Goal: Information Seeking & Learning: Find contact information

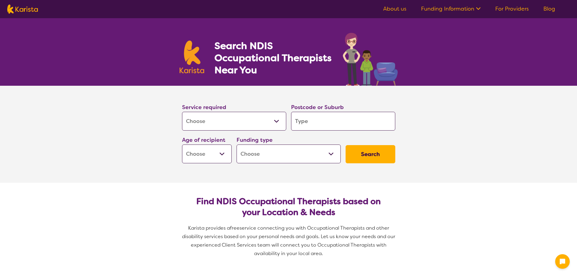
select select "[MEDICAL_DATA]"
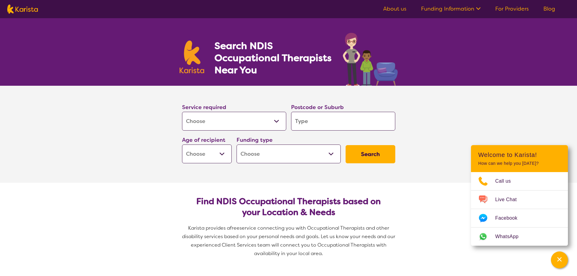
click at [322, 120] on input "search" at bounding box center [343, 121] width 104 height 19
type input "N"
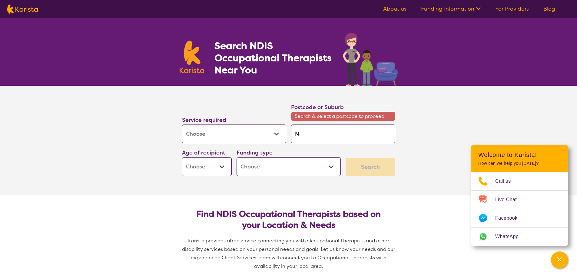
type input "No"
type input "Nor"
type input "Nort"
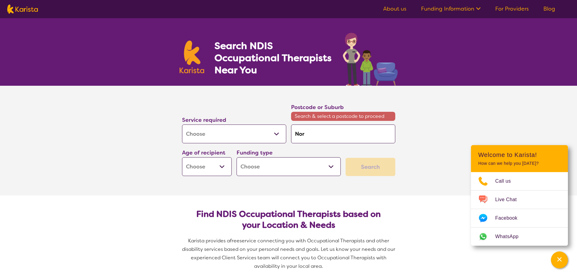
type input "Nort"
type input "North"
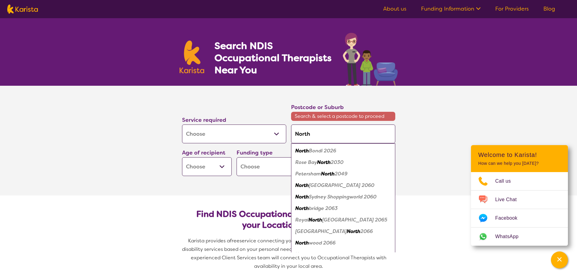
type input "North"
type input "North l"
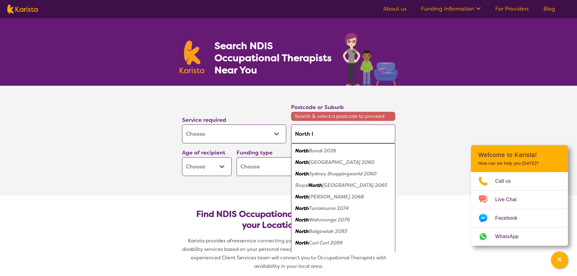
type input "North la"
type input "North lak"
type input "[GEOGRAPHIC_DATA]"
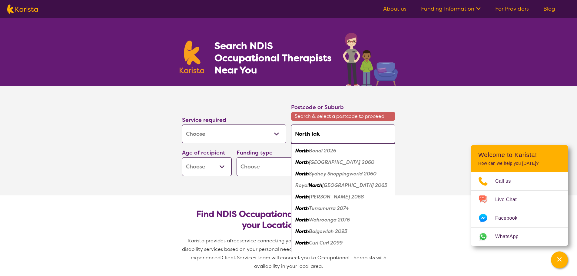
type input "[GEOGRAPHIC_DATA]"
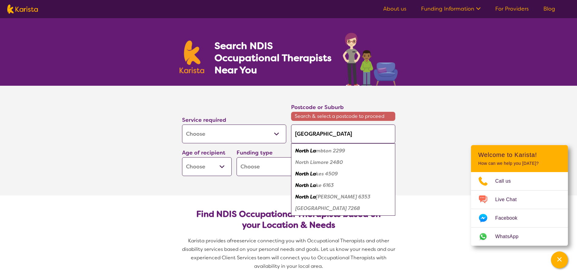
type input "[GEOGRAPHIC_DATA]"
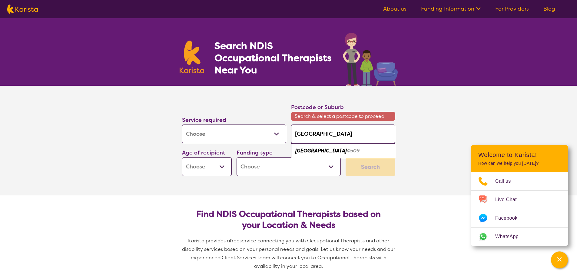
click at [317, 151] on em "[GEOGRAPHIC_DATA]" at bounding box center [321, 151] width 52 height 6
type input "4509"
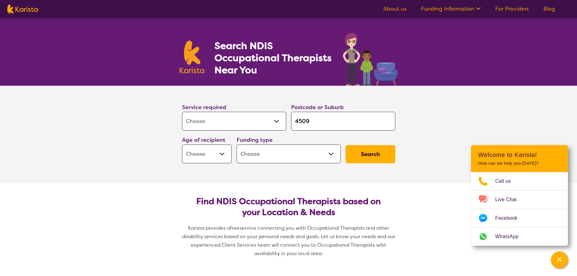
click at [374, 154] on button "Search" at bounding box center [371, 154] width 50 height 18
click at [222, 155] on select "Early Childhood - 0 to 9 Child - 10 to 11 Adolescent - 12 to 17 Adult - 18 to 6…" at bounding box center [207, 154] width 50 height 19
select select "EC"
click at [182, 145] on select "Early Childhood - 0 to 9 Child - 10 to 11 Adolescent - 12 to 17 Adult - 18 to 6…" at bounding box center [207, 154] width 50 height 19
select select "EC"
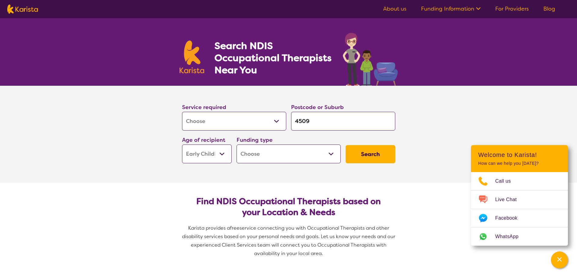
click at [372, 155] on button "Search" at bounding box center [371, 154] width 50 height 18
click at [332, 154] on select "Home Care Package (HCP) National Disability Insurance Scheme (NDIS) I don't know" at bounding box center [289, 154] width 104 height 19
select select "NDIS"
click at [237, 145] on select "Home Care Package (HCP) National Disability Insurance Scheme (NDIS) I don't know" at bounding box center [289, 154] width 104 height 19
select select "NDIS"
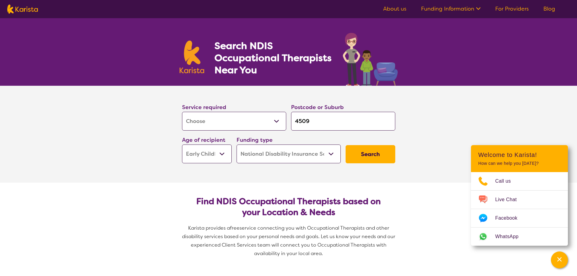
click at [377, 153] on button "Search" at bounding box center [371, 154] width 50 height 18
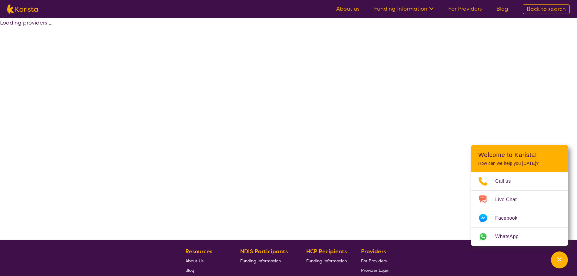
select select "by_score"
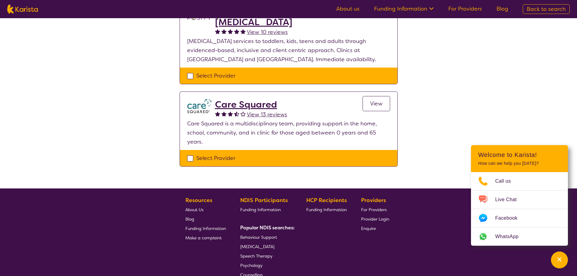
scroll to position [84, 0]
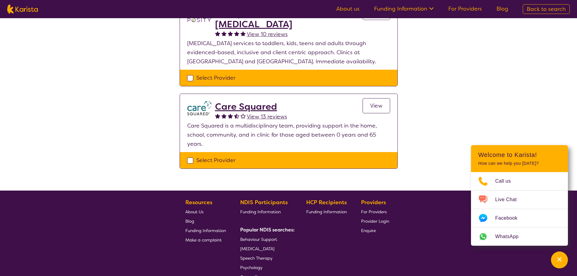
click at [235, 105] on h2 "Care Squared" at bounding box center [251, 106] width 72 height 11
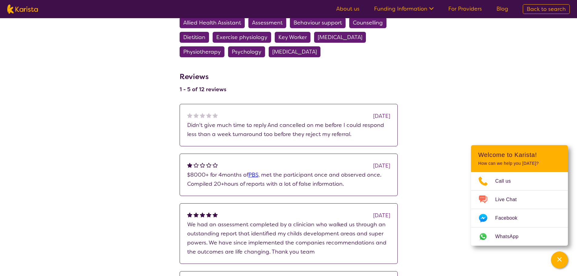
scroll to position [546, 0]
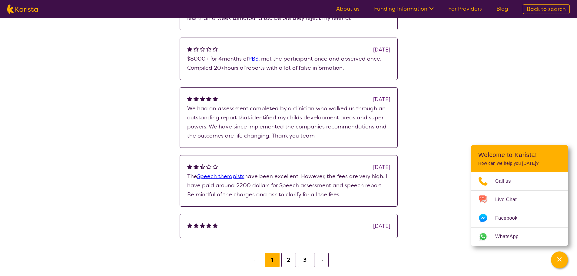
select select "by_score"
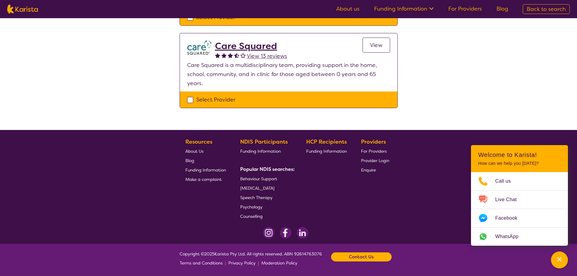
scroll to position [84, 0]
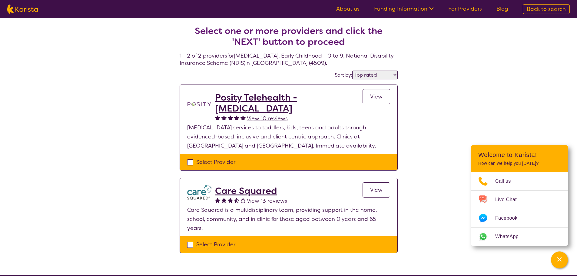
select select "[MEDICAL_DATA]"
select select "EC"
select select "NDIS"
select select "[MEDICAL_DATA]"
select select "EC"
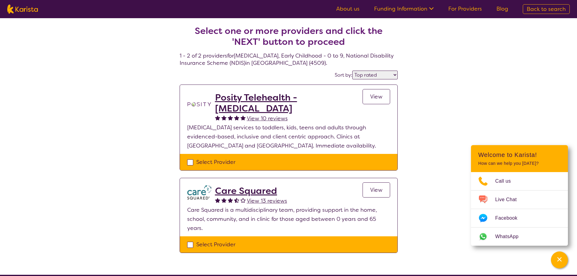
select select "NDIS"
